Goal: Obtain resource: Obtain resource

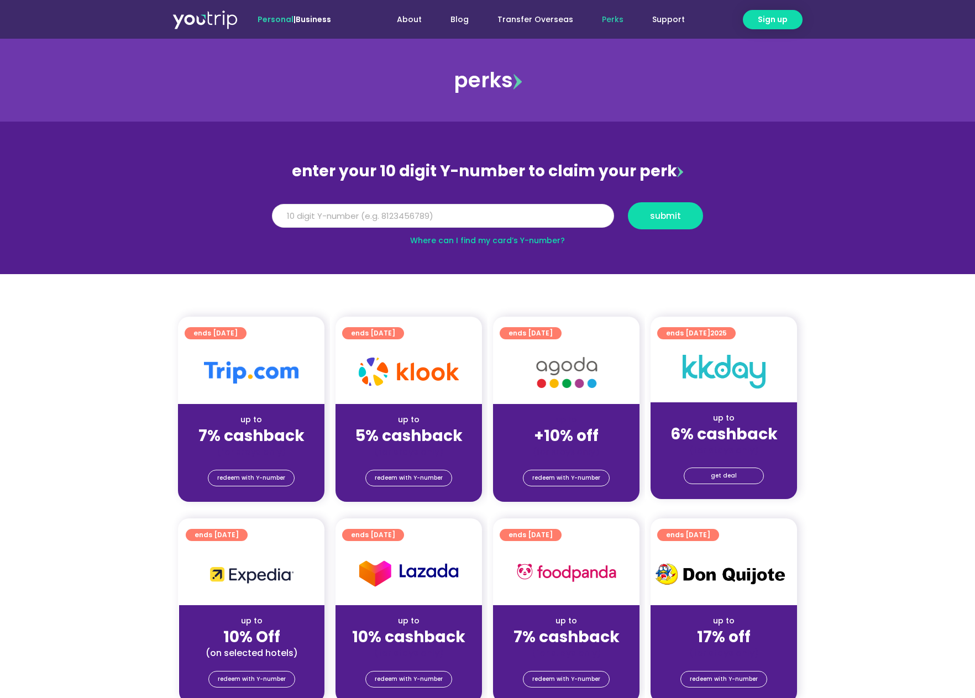
click at [376, 224] on input "Y Number" at bounding box center [443, 216] width 342 height 24
type input "8171282434"
click at [652, 208] on button "submit" at bounding box center [665, 215] width 75 height 27
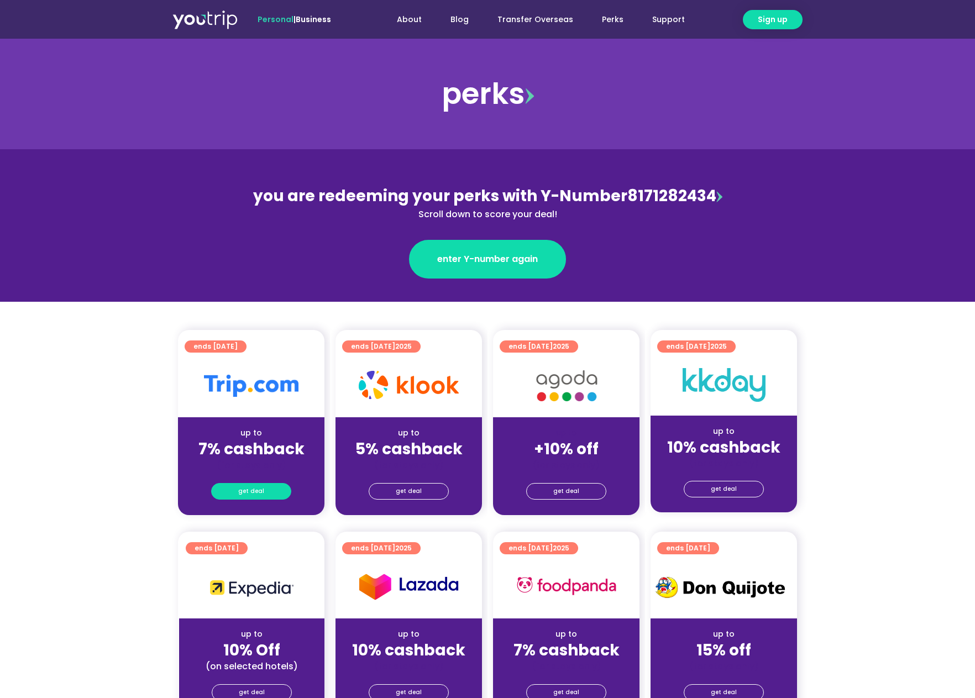
click at [249, 487] on span "get deal" at bounding box center [251, 491] width 26 height 15
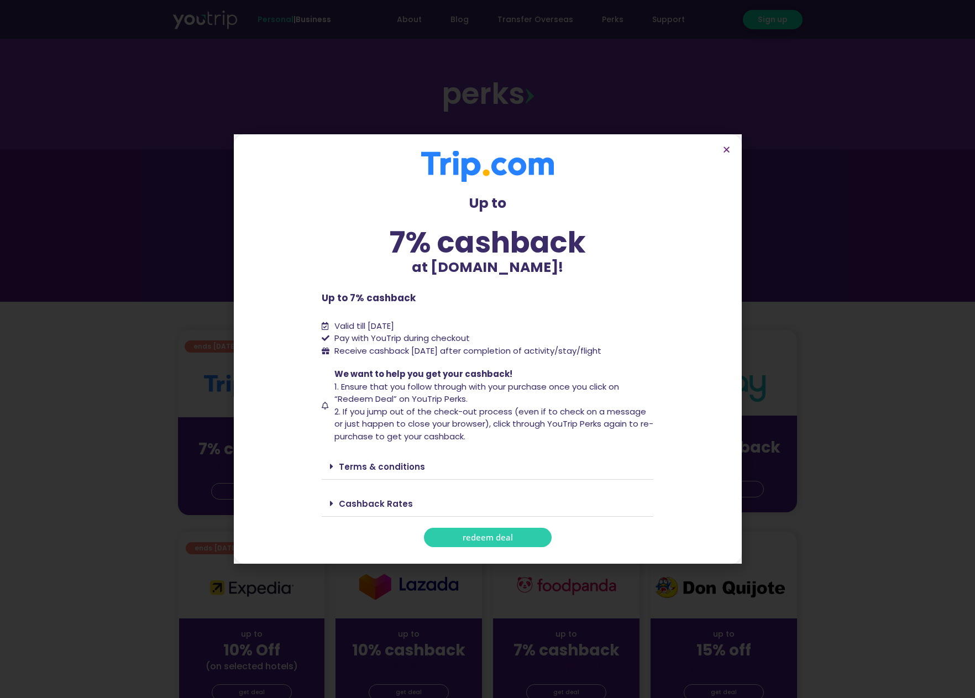
click at [520, 536] on link "redeem deal" at bounding box center [488, 537] width 128 height 19
